Goal: Navigation & Orientation: Find specific page/section

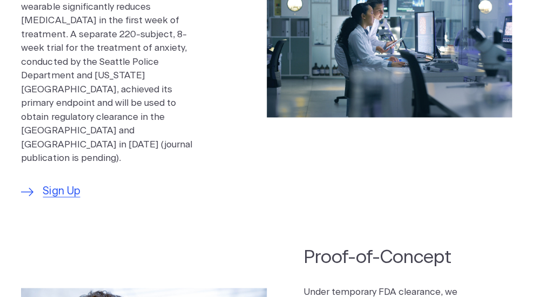
scroll to position [324, 0]
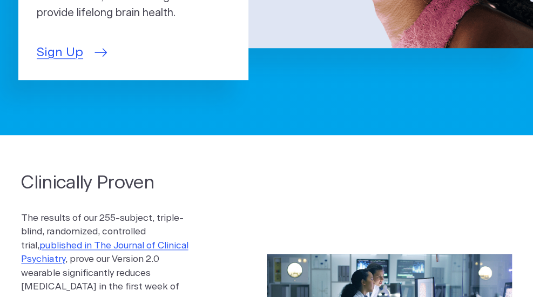
click at [67, 62] on span "Sign Up" at bounding box center [60, 52] width 46 height 19
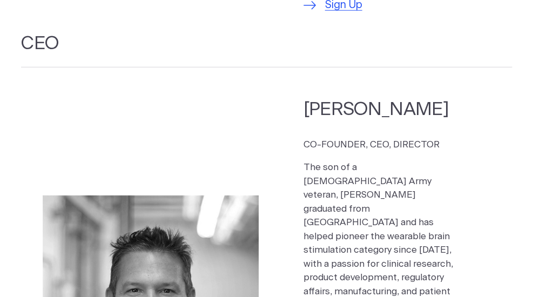
scroll to position [1080, 0]
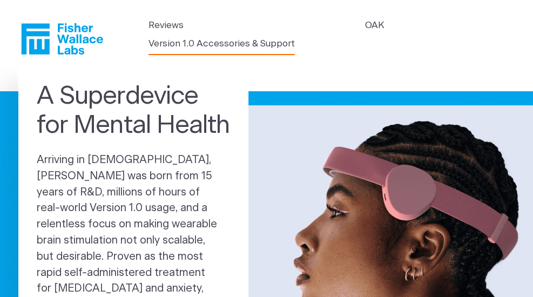
click at [261, 47] on link "Version 1.0 Accessories & Support" at bounding box center [221, 44] width 146 height 14
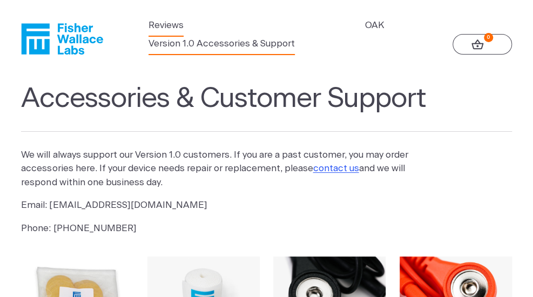
click at [172, 29] on link "Reviews" at bounding box center [165, 25] width 35 height 14
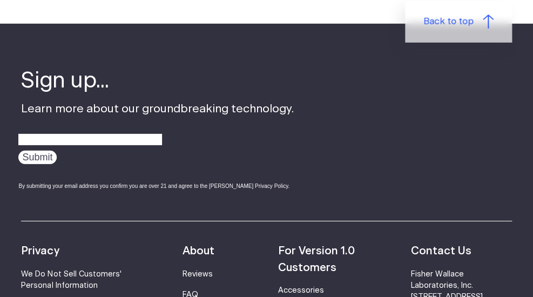
scroll to position [1242, 0]
